Goal: Information Seeking & Learning: Learn about a topic

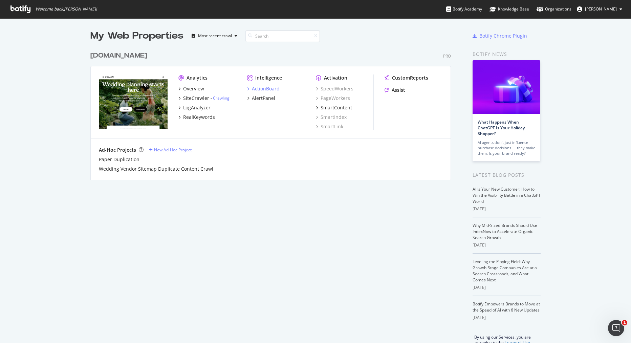
click at [271, 90] on div "ActionBoard" at bounding box center [266, 88] width 28 height 7
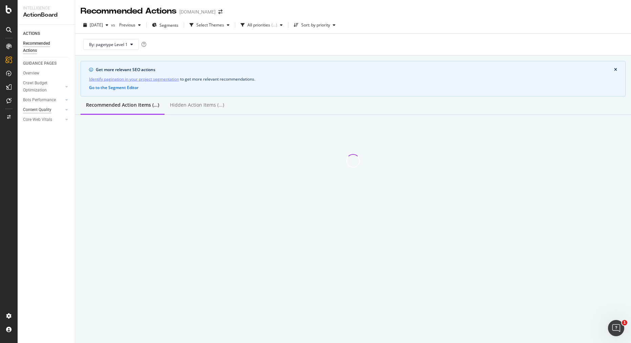
click at [38, 108] on div "Content Quality" at bounding box center [37, 109] width 28 height 7
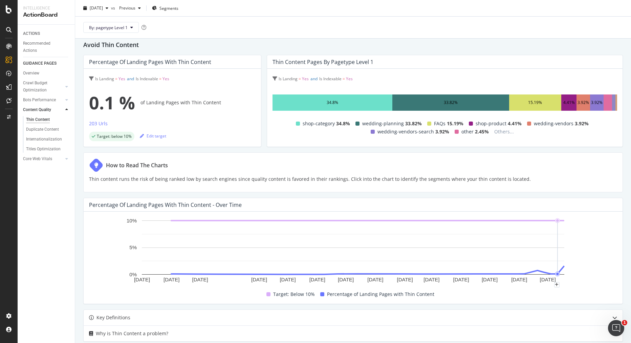
scroll to position [106, 0]
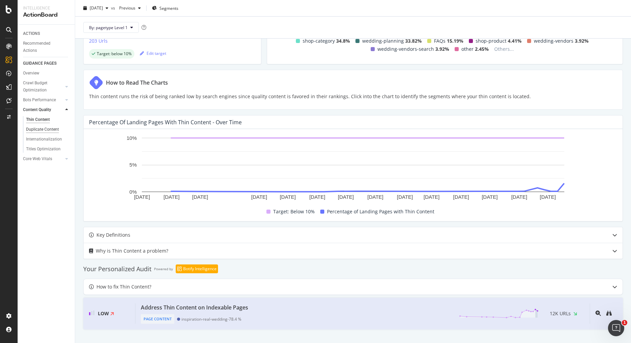
click at [43, 131] on div "Duplicate Content" at bounding box center [42, 129] width 33 height 7
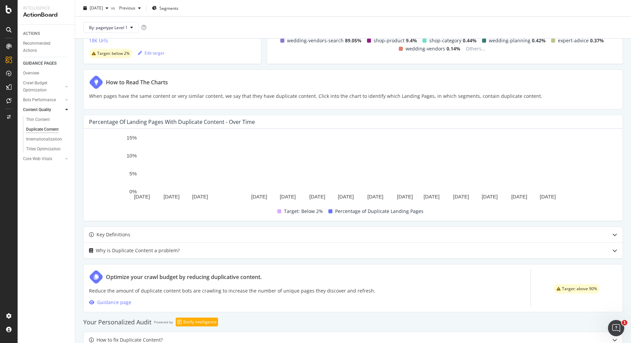
scroll to position [160, 0]
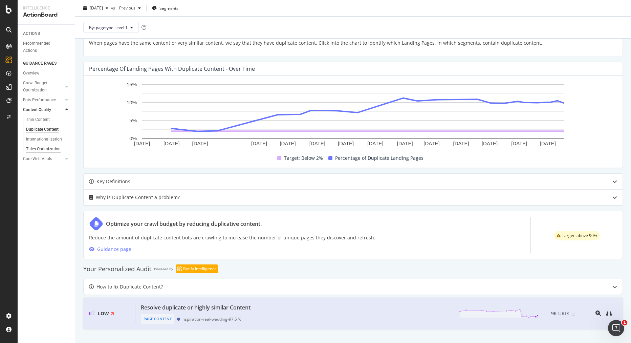
click at [42, 149] on div "Titles Optimization" at bounding box center [43, 149] width 35 height 7
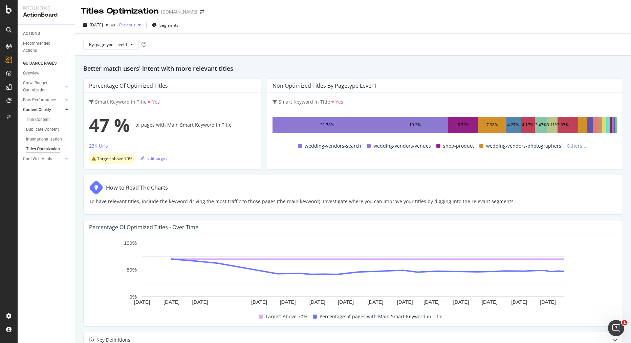
scroll to position [10, 0]
